Goal: Ask a question: Seek information or help from site administrators or community

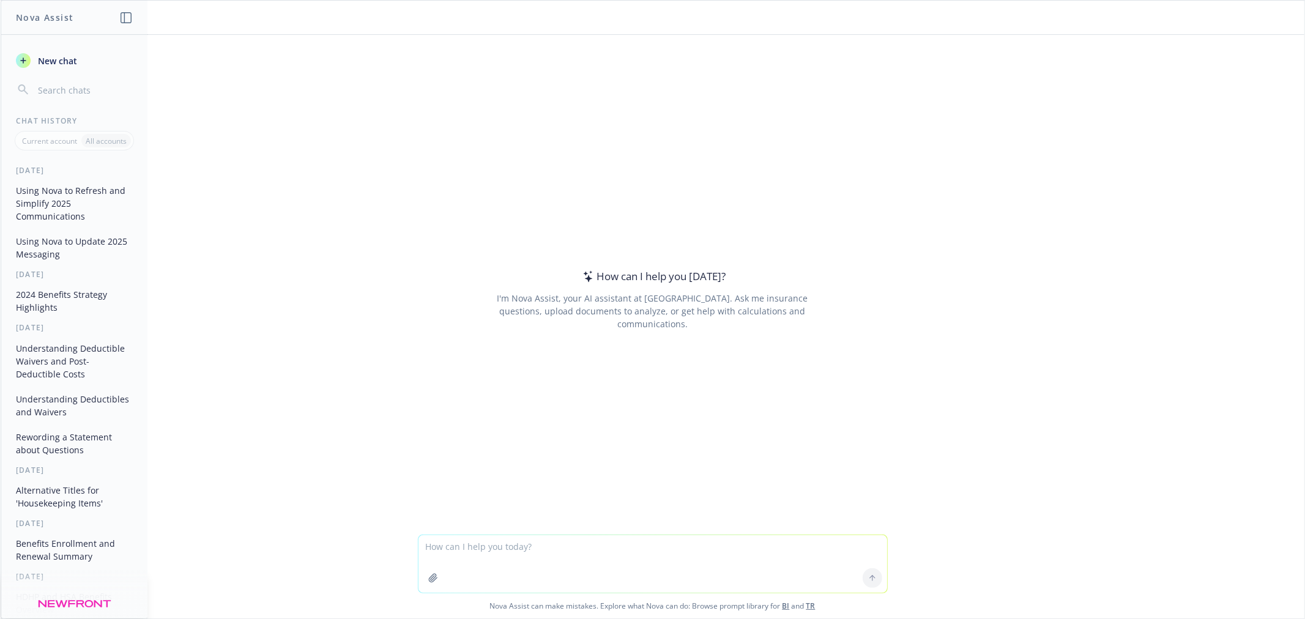
click at [483, 546] on textarea at bounding box center [652, 563] width 469 height 57
type textarea "terms do you find most intuitive for selecting customer account data to chat wi…"
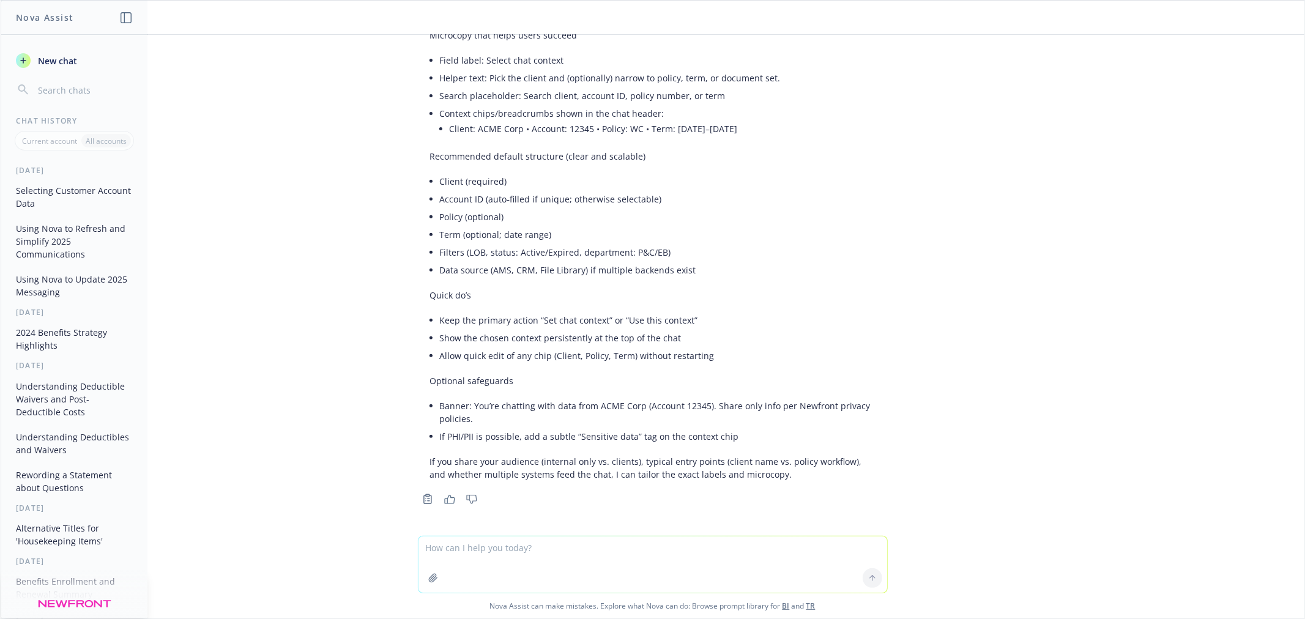
scroll to position [218, 0]
